Goal: Navigation & Orientation: Find specific page/section

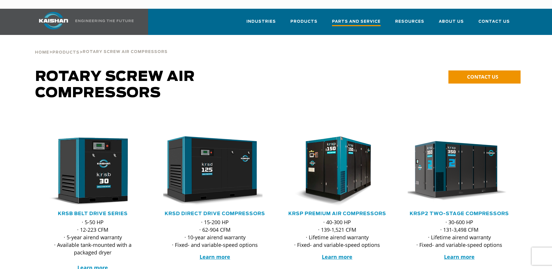
click at [366, 18] on span "Parts and Service" at bounding box center [356, 22] width 49 height 8
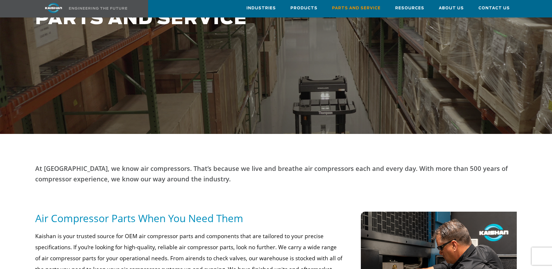
scroll to position [116, 0]
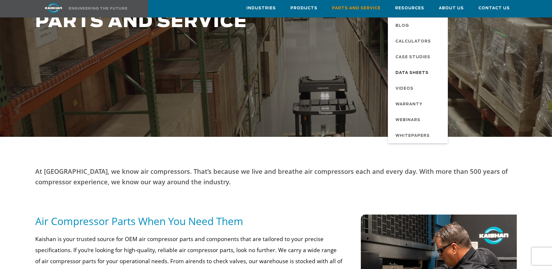
click at [416, 70] on span "Data Sheets" at bounding box center [412, 73] width 33 height 10
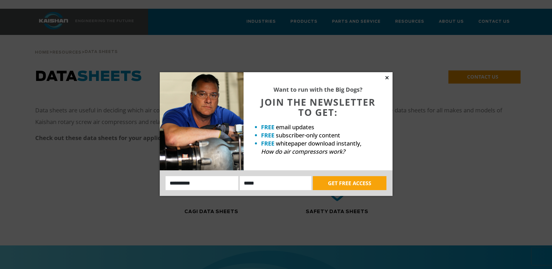
click at [388, 78] on icon at bounding box center [387, 77] width 3 height 3
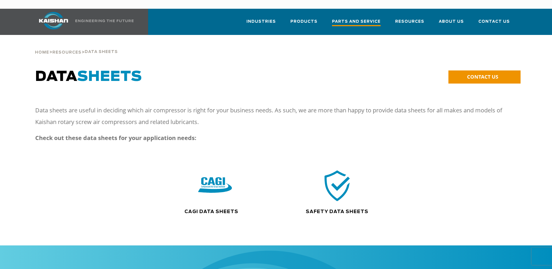
click at [345, 18] on span "Parts and Service" at bounding box center [356, 22] width 49 height 8
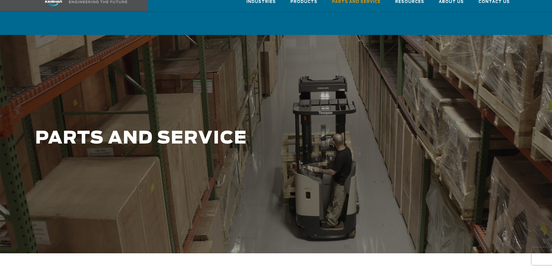
scroll to position [116, 0]
